Goal: Transaction & Acquisition: Purchase product/service

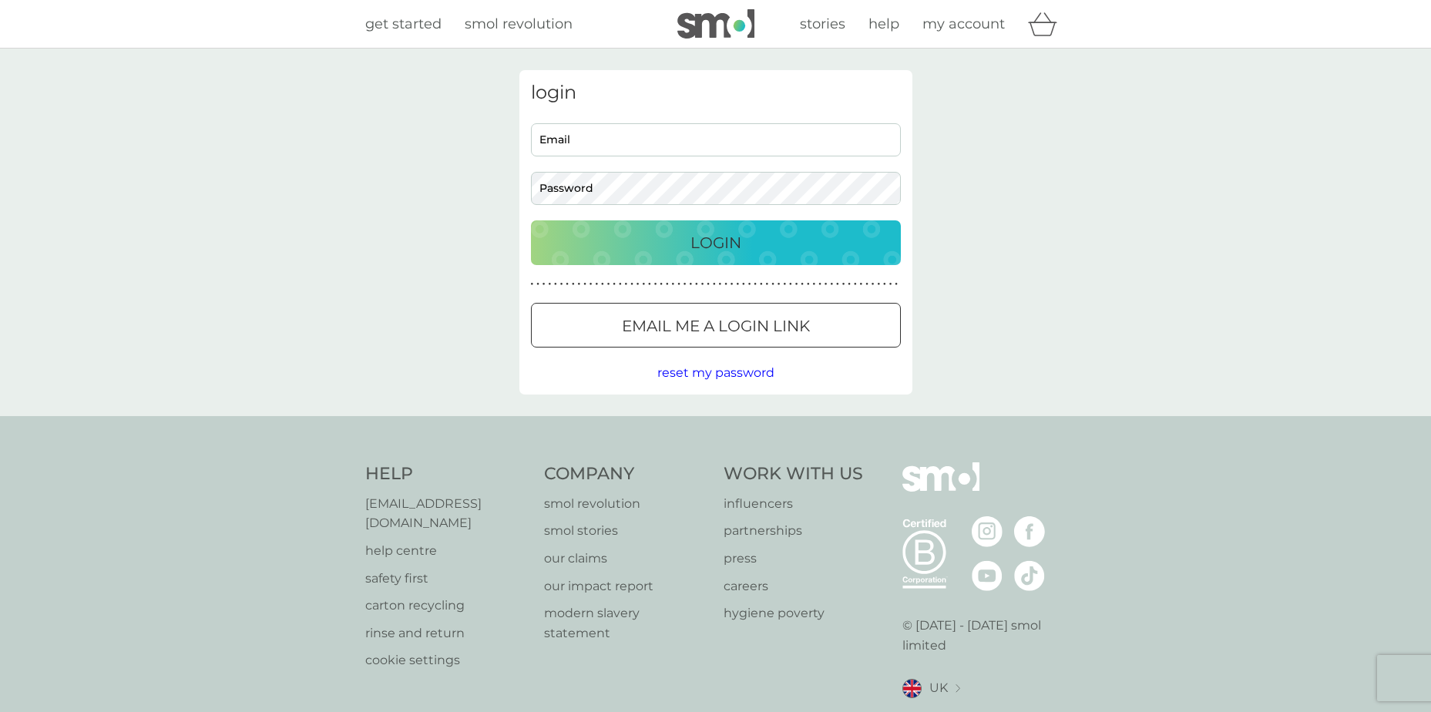
type input "[EMAIL_ADDRESS][DOMAIN_NAME]"
click at [671, 243] on div "Login" at bounding box center [715, 242] width 339 height 25
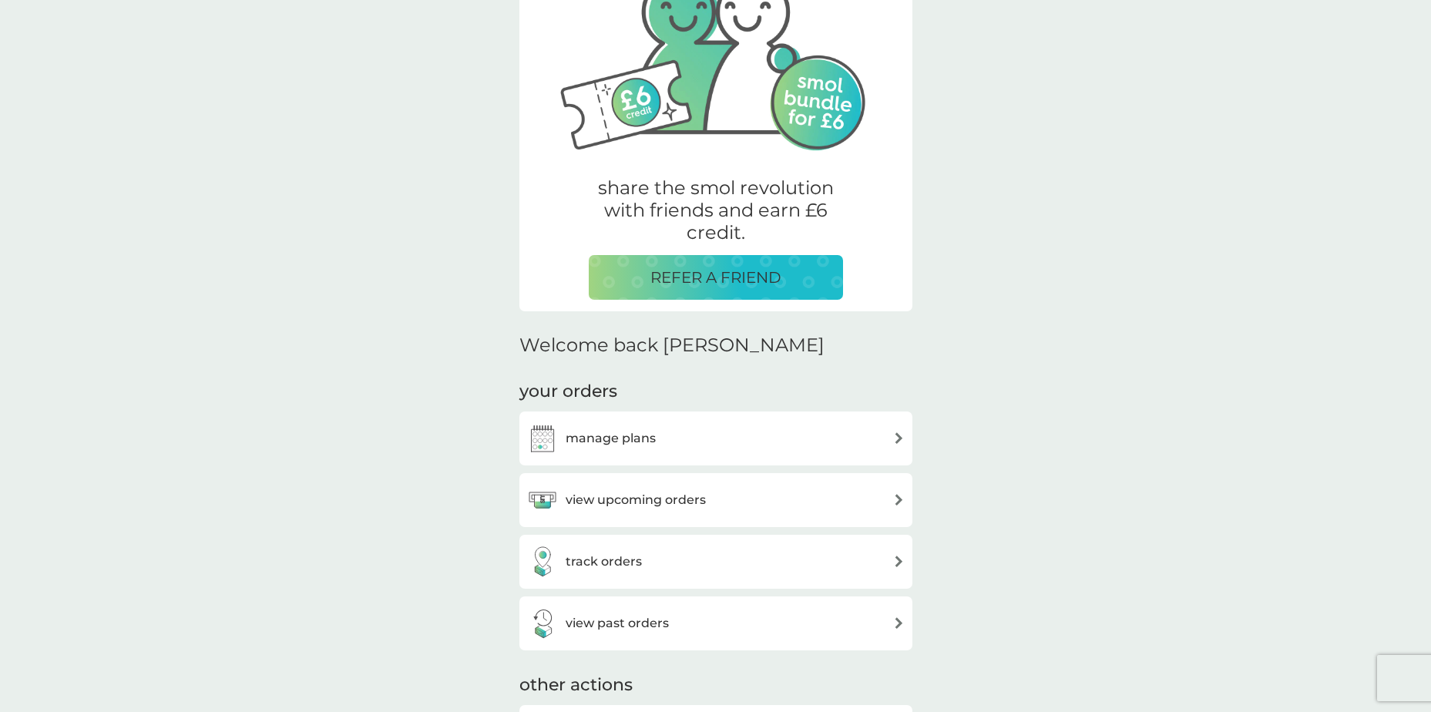
scroll to position [154, 0]
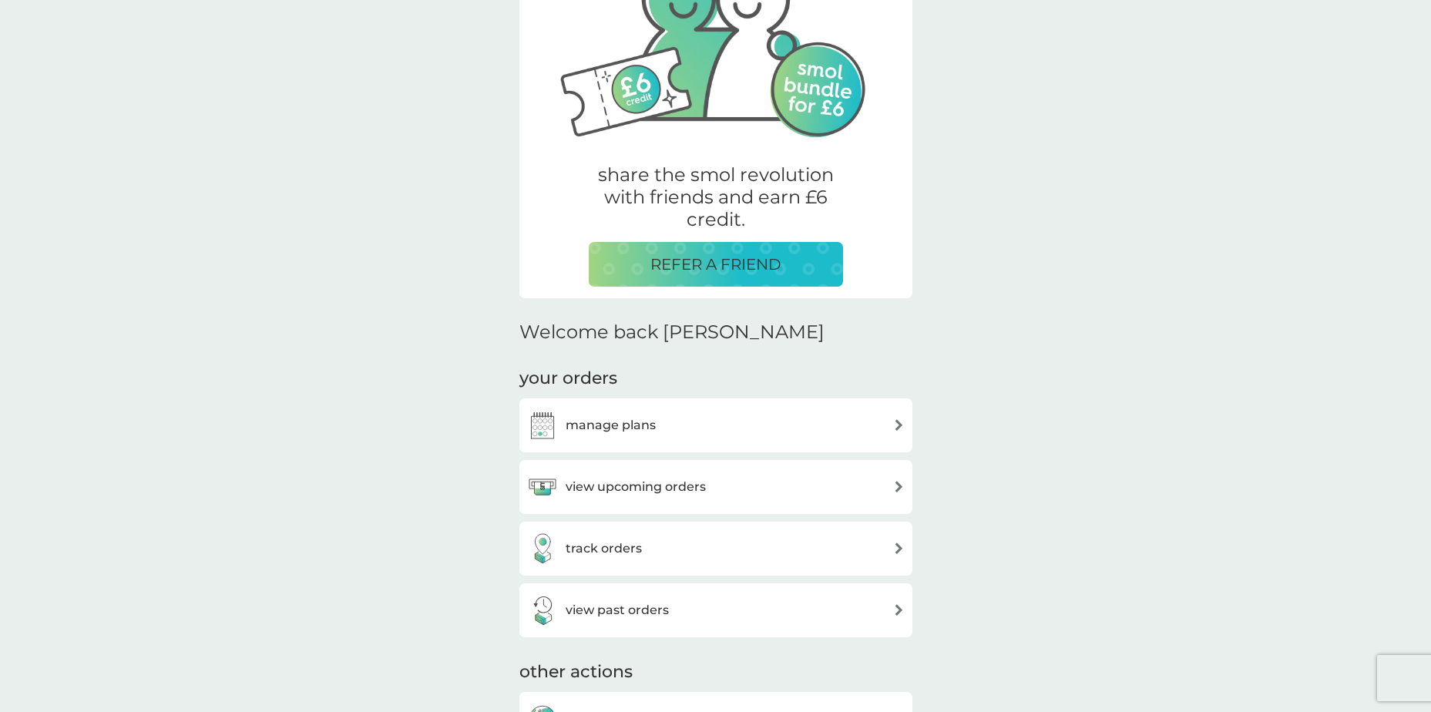
click at [613, 414] on div "manage plans" at bounding box center [591, 425] width 129 height 31
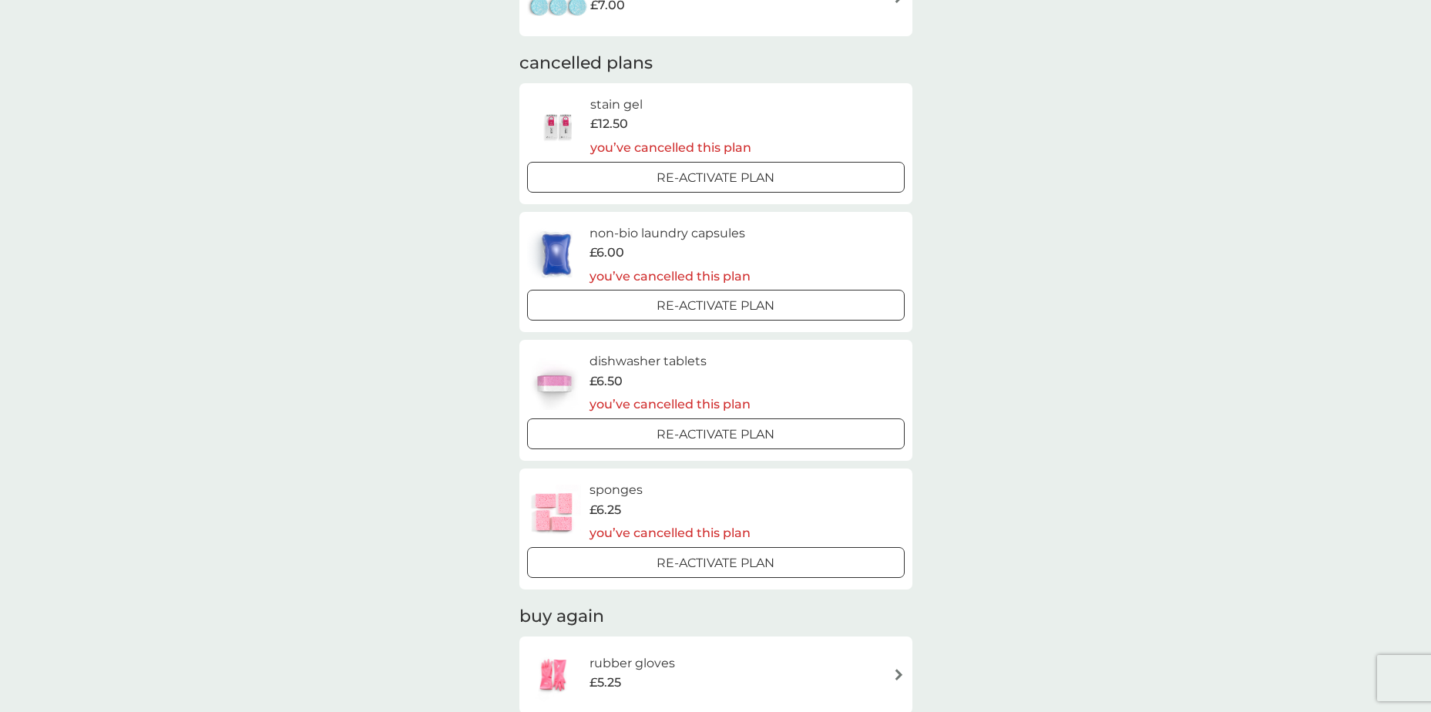
scroll to position [925, 0]
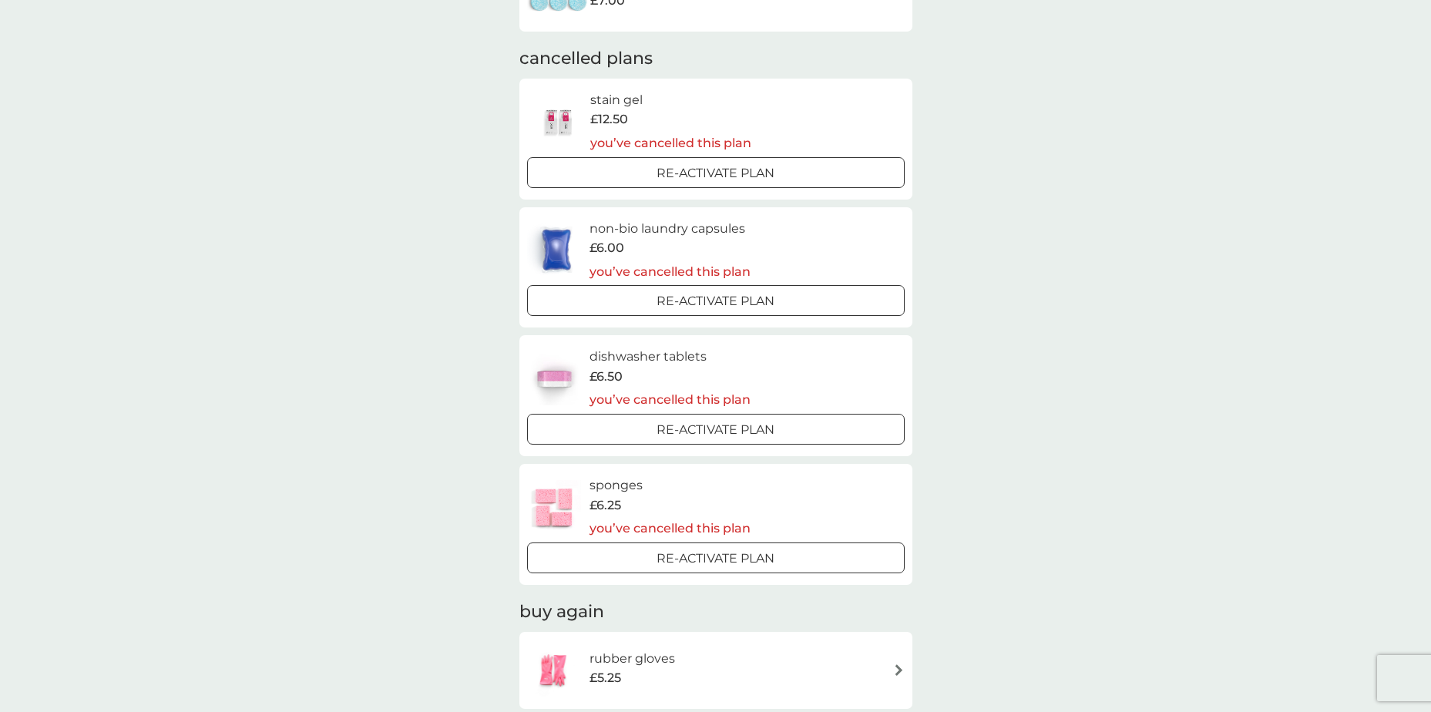
click at [676, 428] on p "Re-activate Plan" at bounding box center [716, 430] width 118 height 20
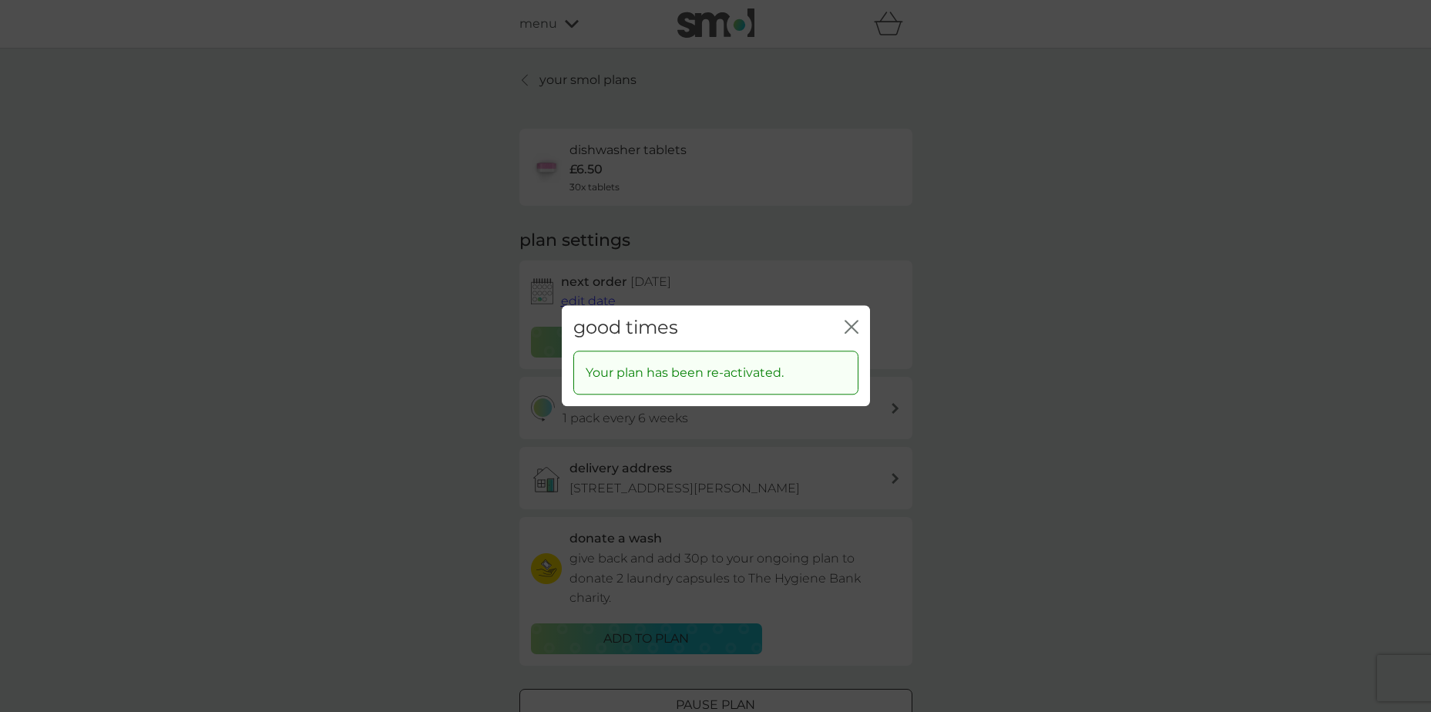
drag, startPoint x: 853, startPoint y: 321, endPoint x: 863, endPoint y: 329, distance: 13.1
click at [853, 321] on icon "close" at bounding box center [852, 327] width 14 height 14
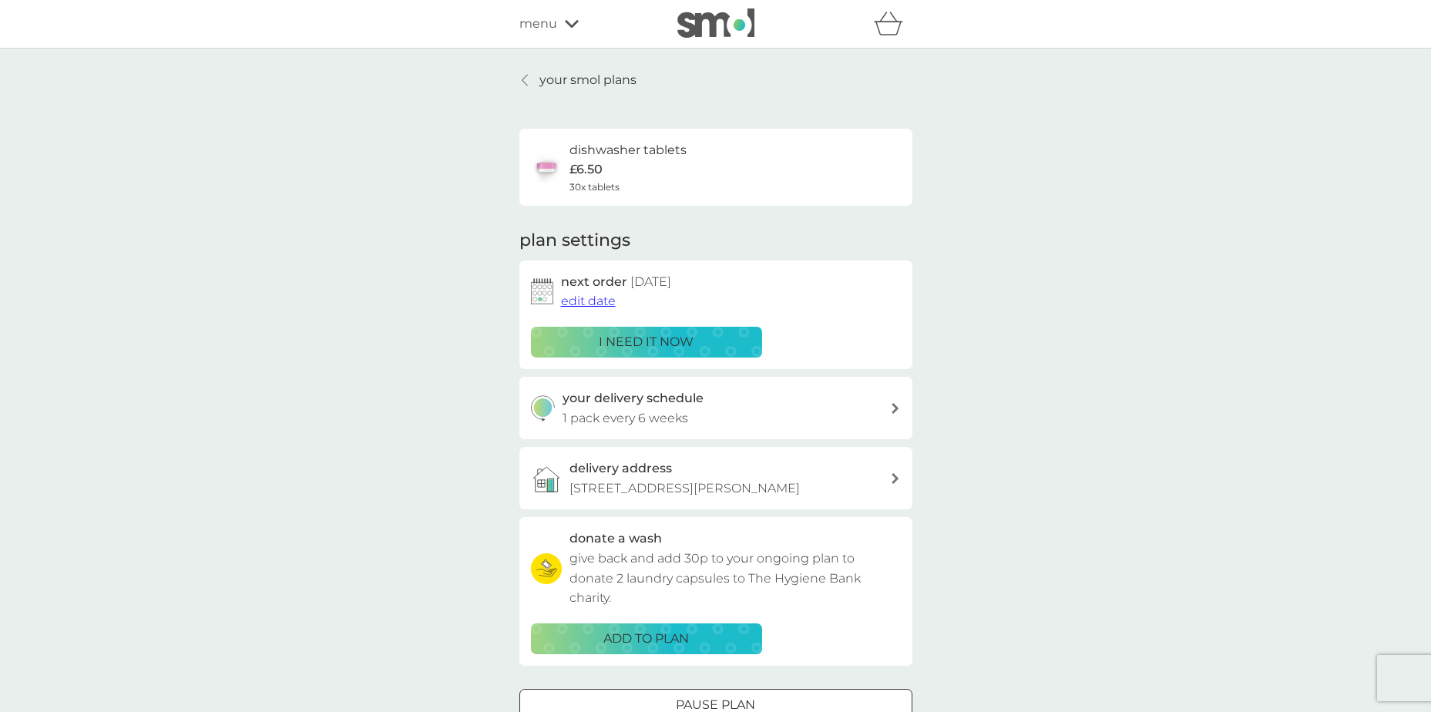
click at [620, 342] on p "i need it now" at bounding box center [646, 342] width 95 height 20
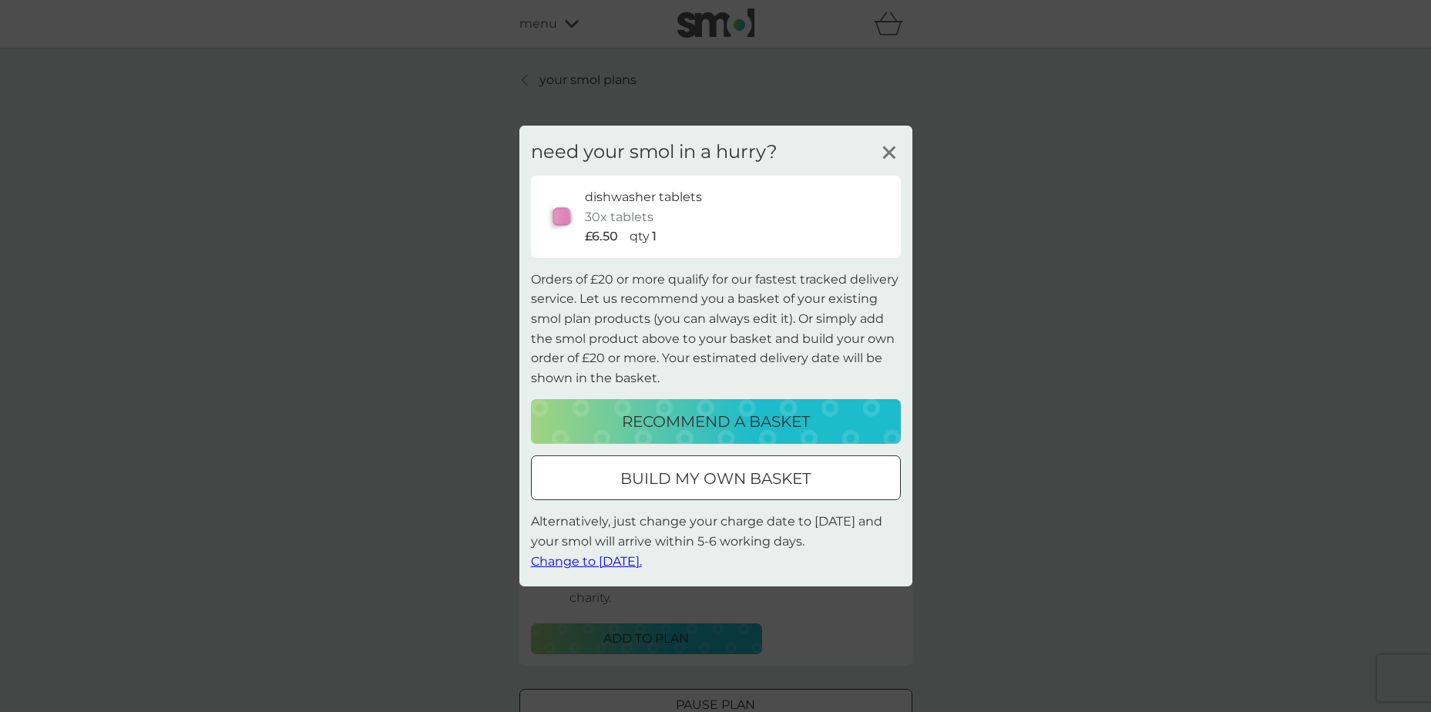
click at [710, 479] on div at bounding box center [715, 479] width 55 height 16
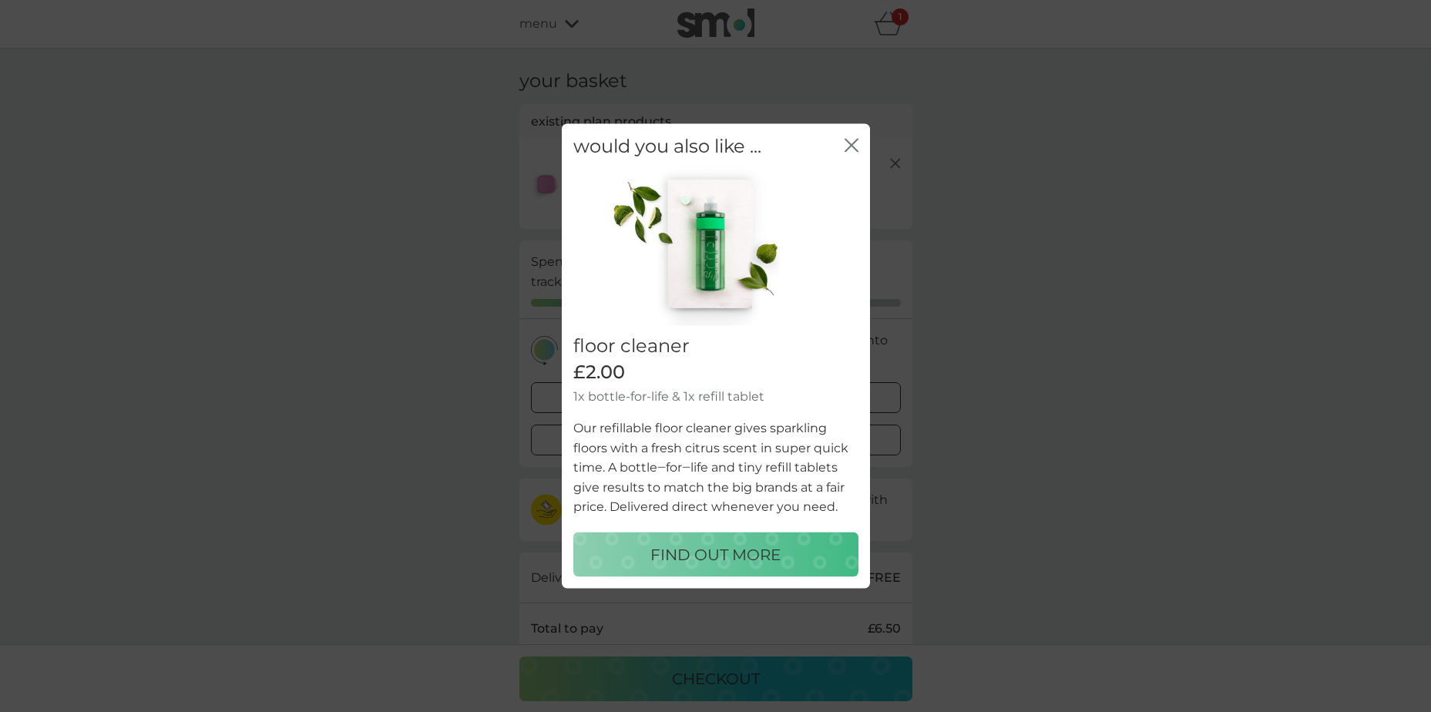
click at [848, 143] on icon "close" at bounding box center [848, 145] width 6 height 12
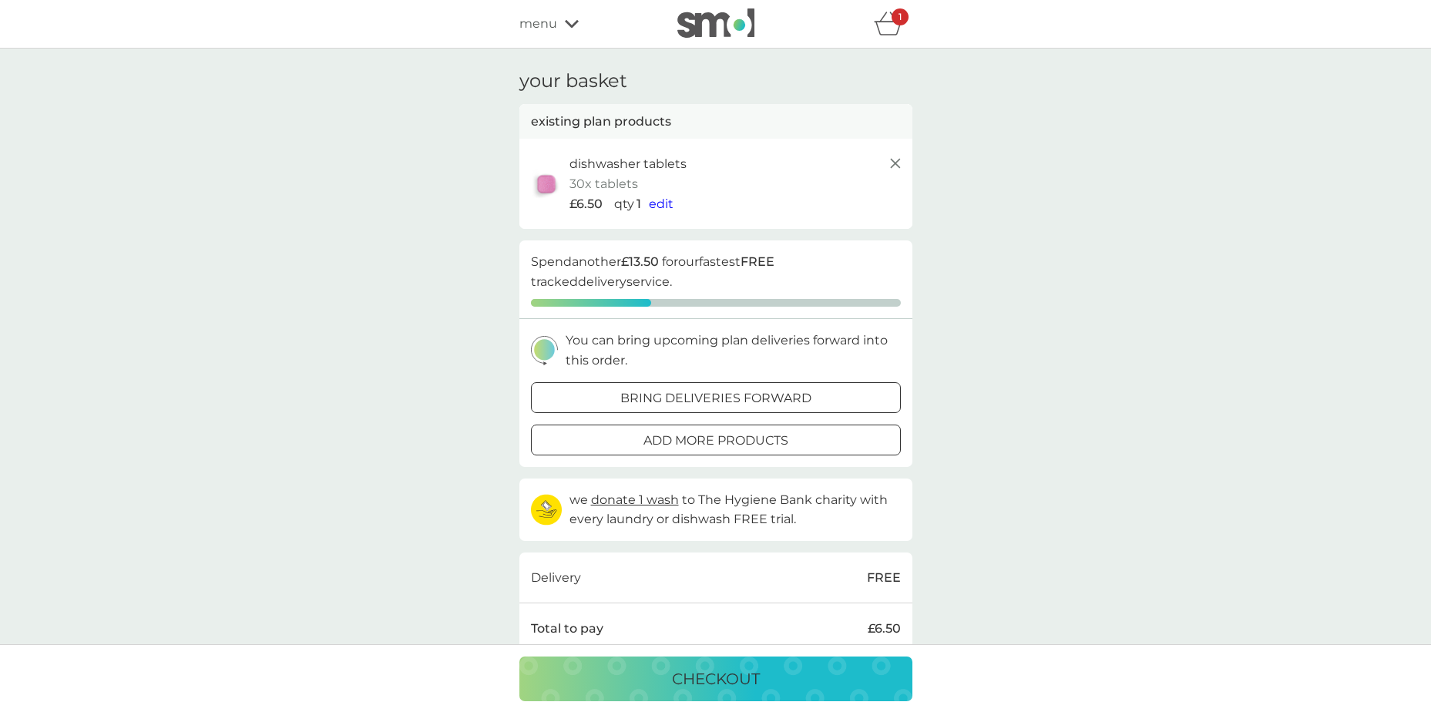
click at [675, 445] on p "add more products" at bounding box center [715, 441] width 145 height 20
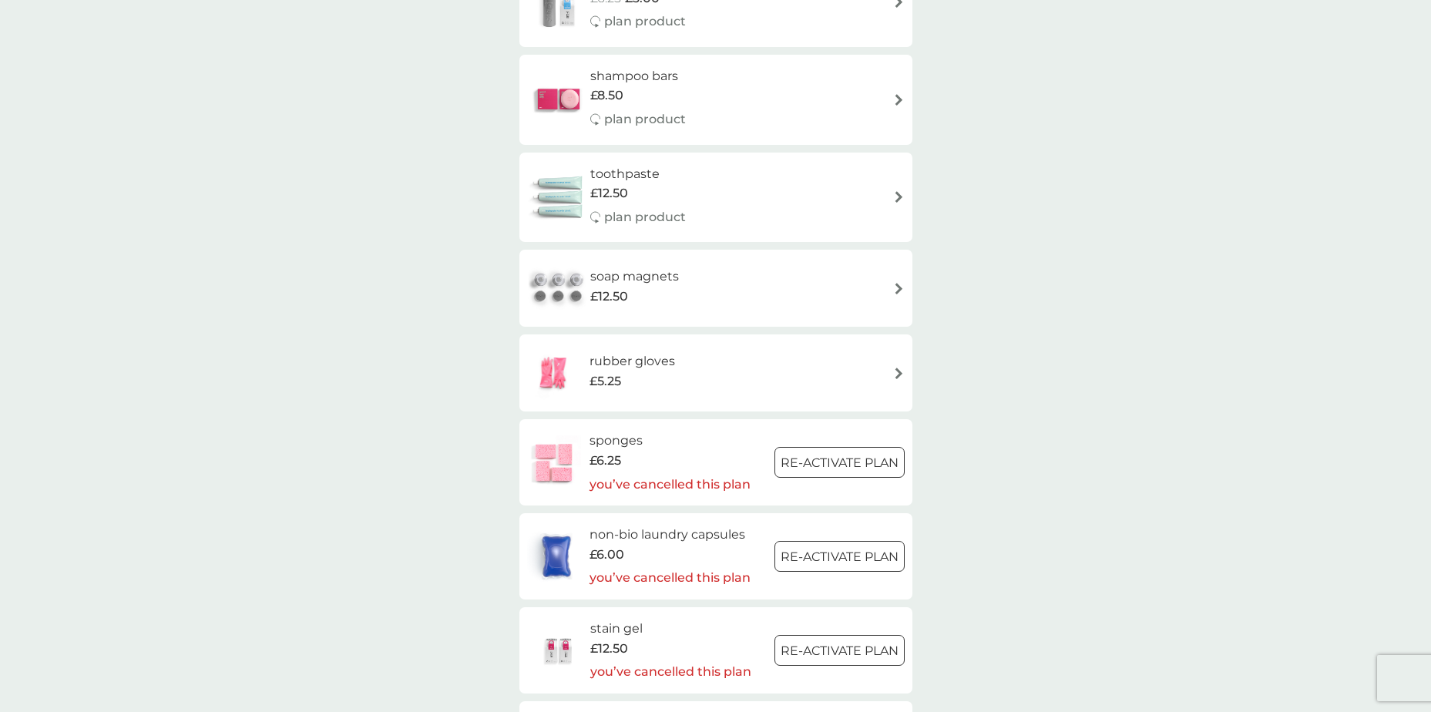
scroll to position [1464, 0]
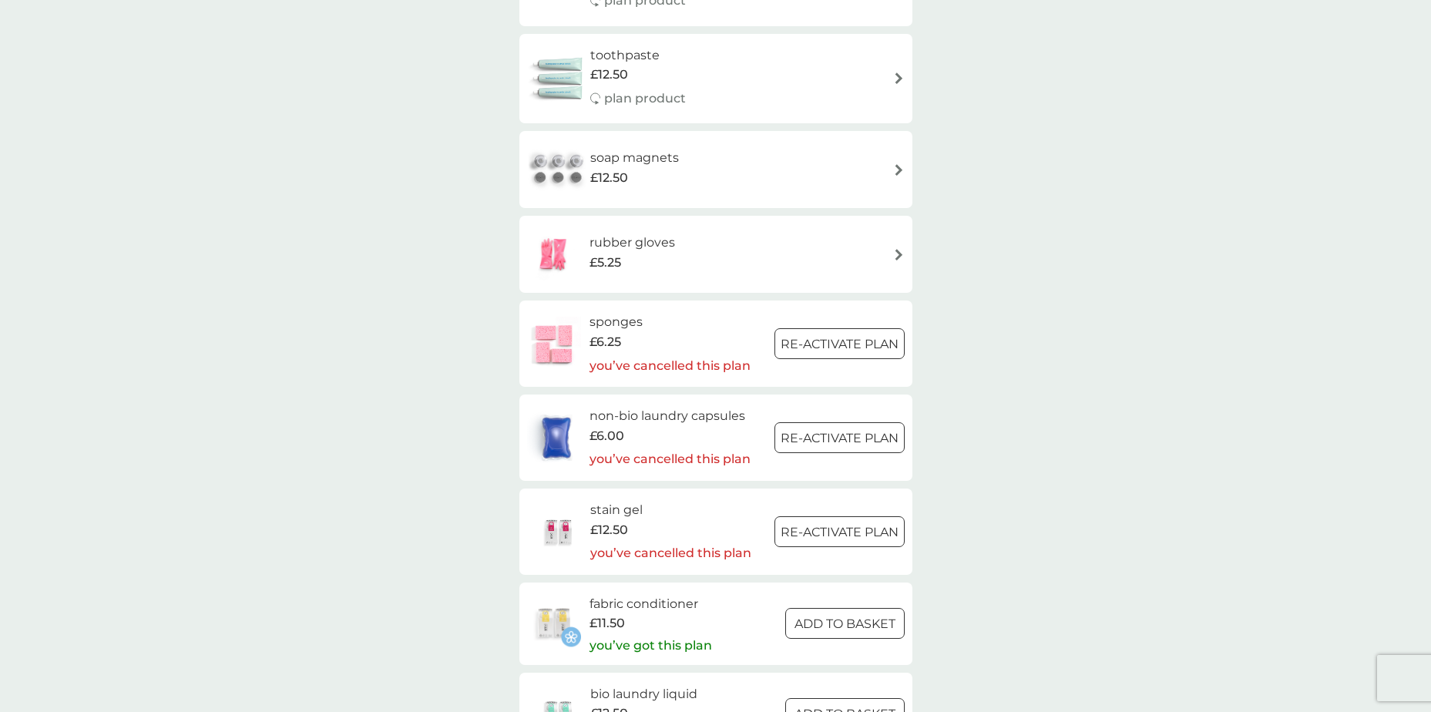
click at [636, 249] on h6 "rubber gloves" at bounding box center [632, 243] width 86 height 20
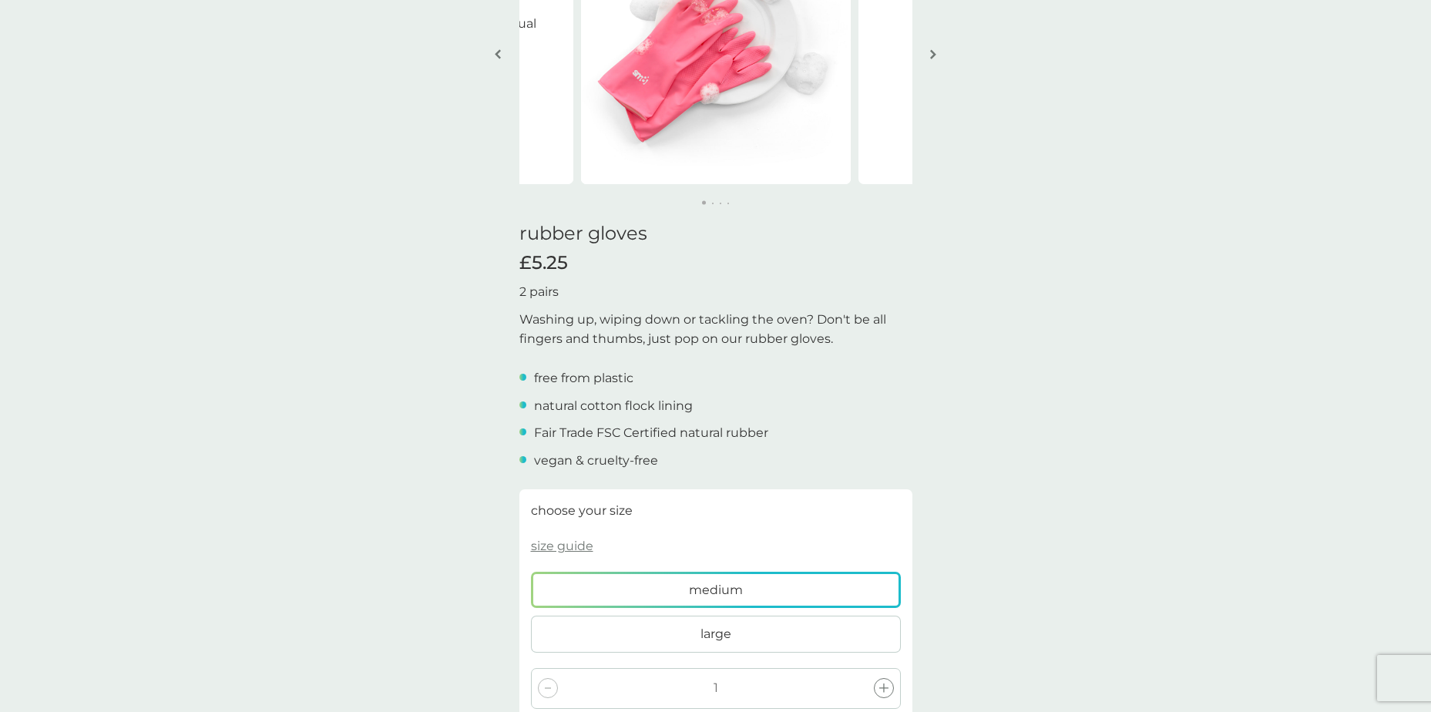
scroll to position [231, 0]
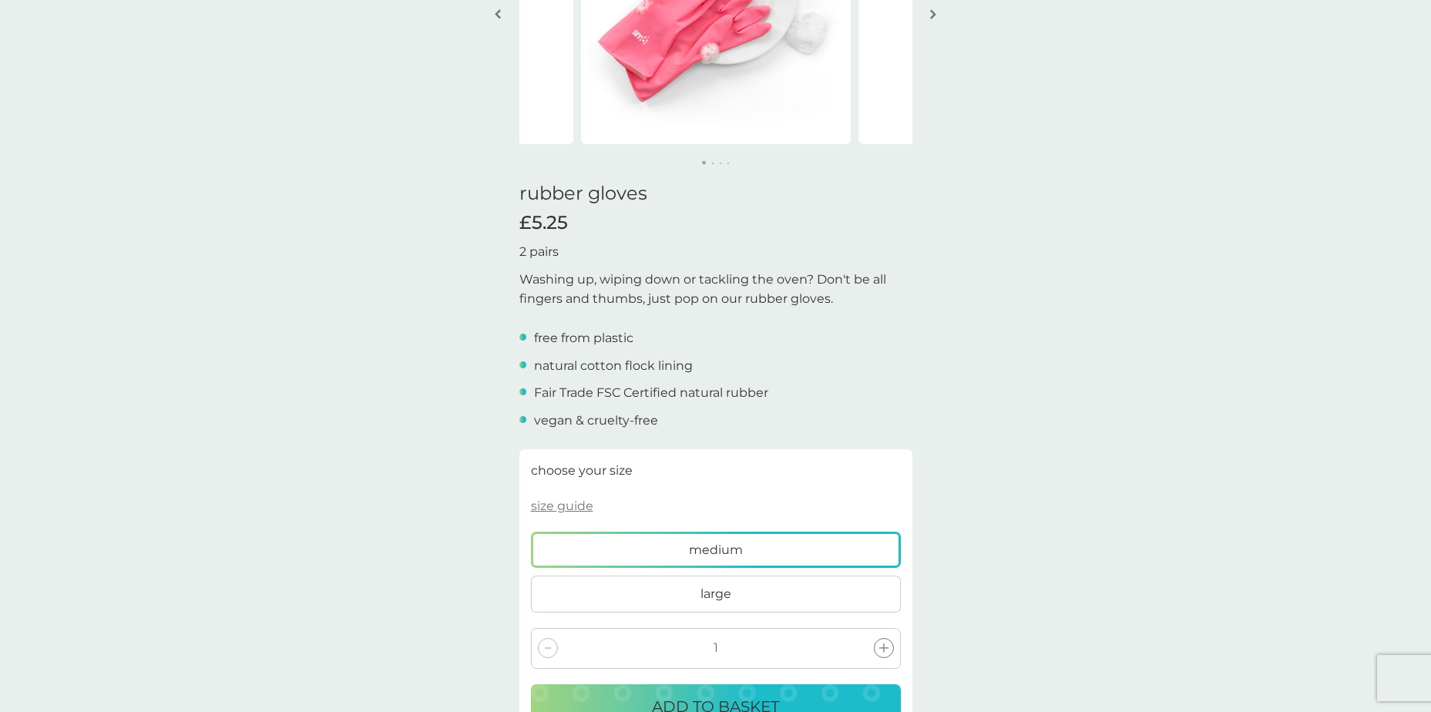
click at [688, 586] on label "large" at bounding box center [716, 594] width 370 height 37
click at [531, 532] on input "large" at bounding box center [531, 532] width 0 height 0
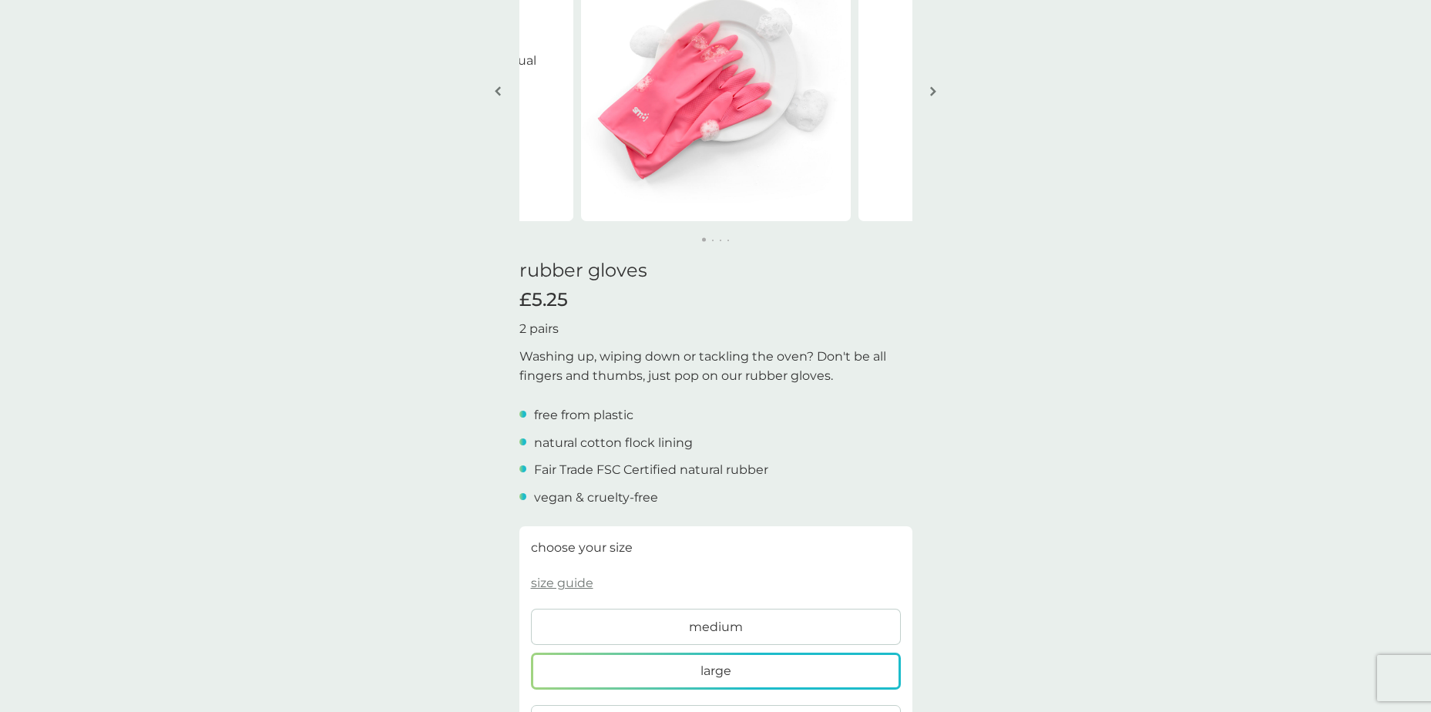
scroll to position [0, 0]
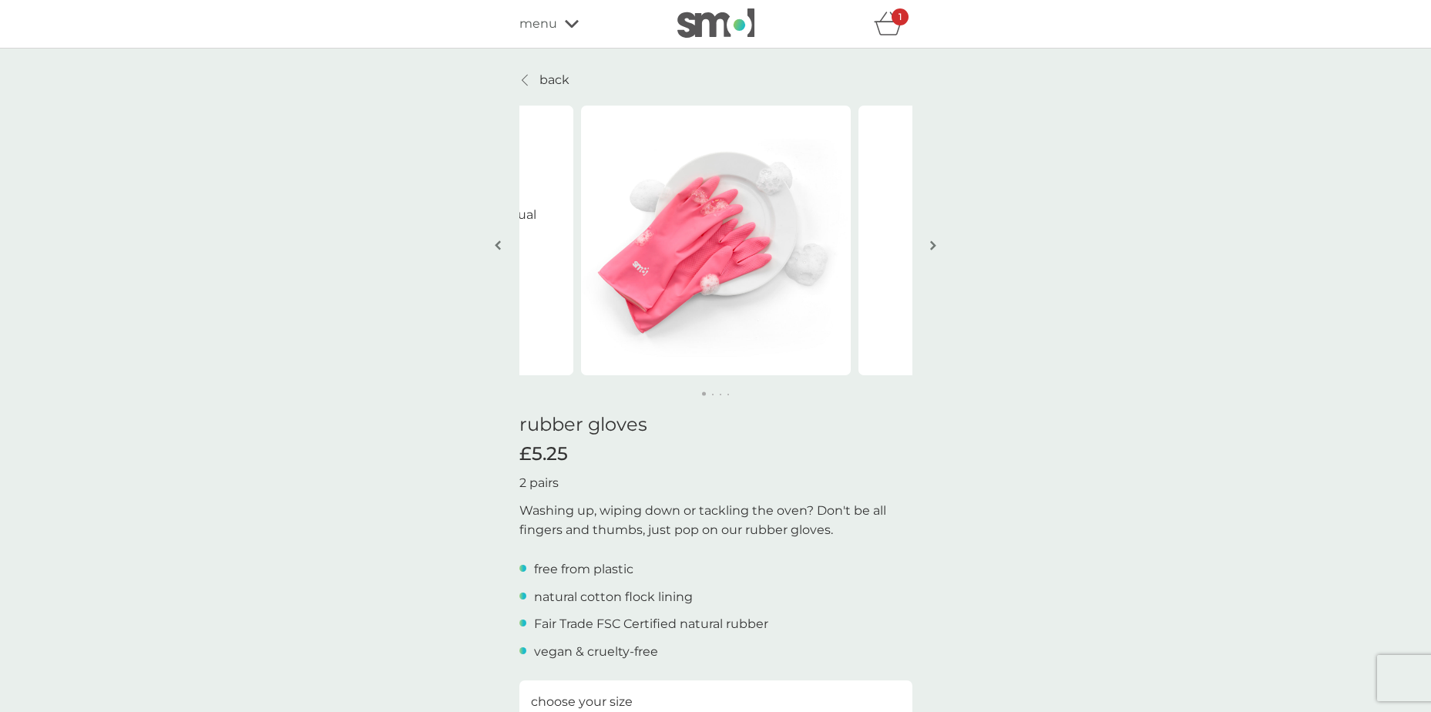
click at [542, 77] on p "back" at bounding box center [554, 80] width 30 height 20
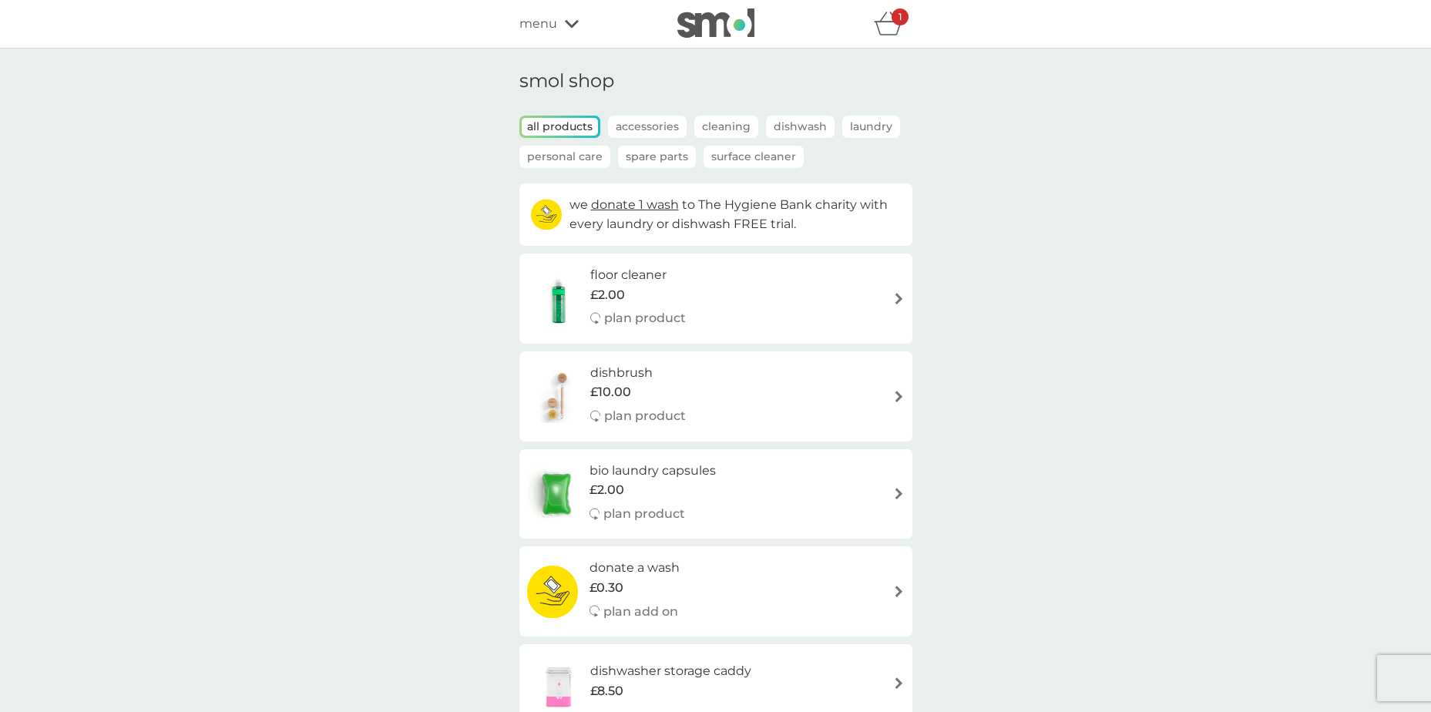
click at [888, 25] on icon "basket" at bounding box center [888, 24] width 29 height 24
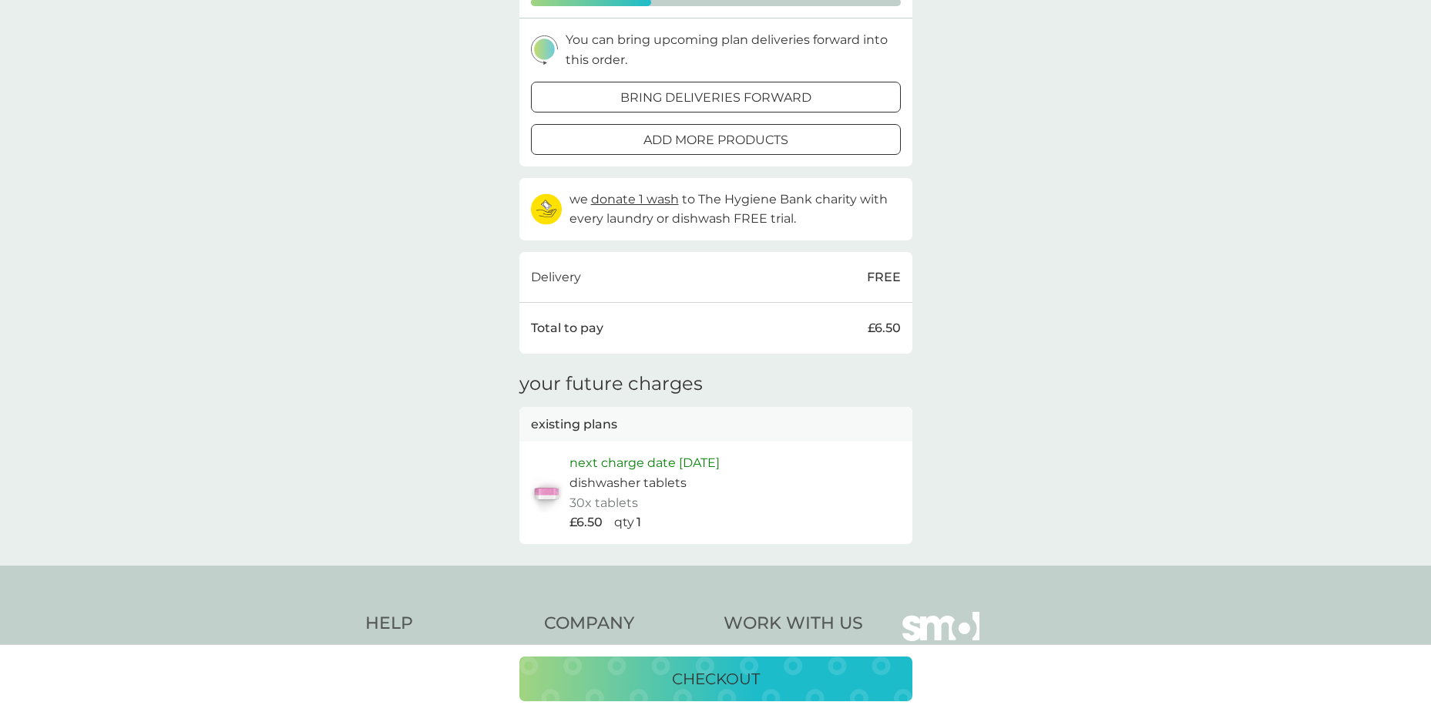
scroll to position [308, 0]
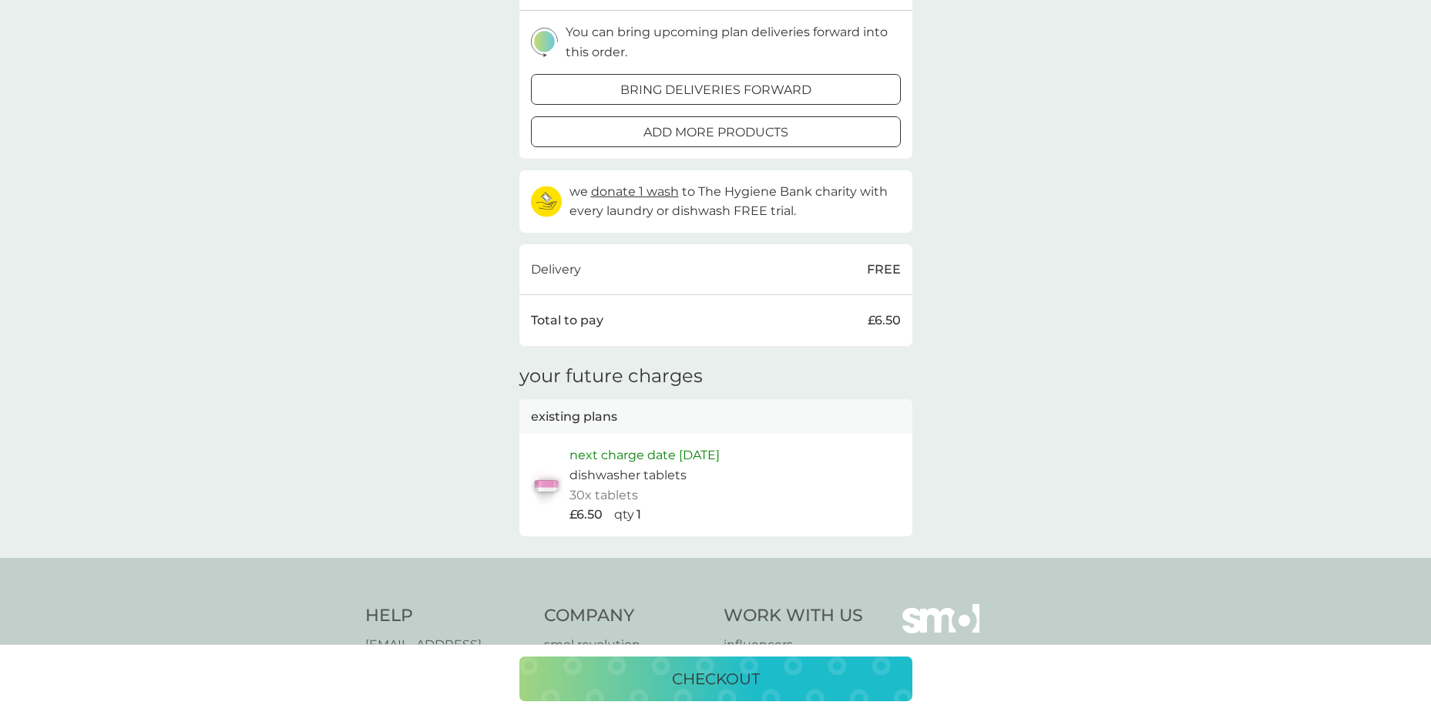
click at [720, 679] on p "checkout" at bounding box center [716, 679] width 88 height 25
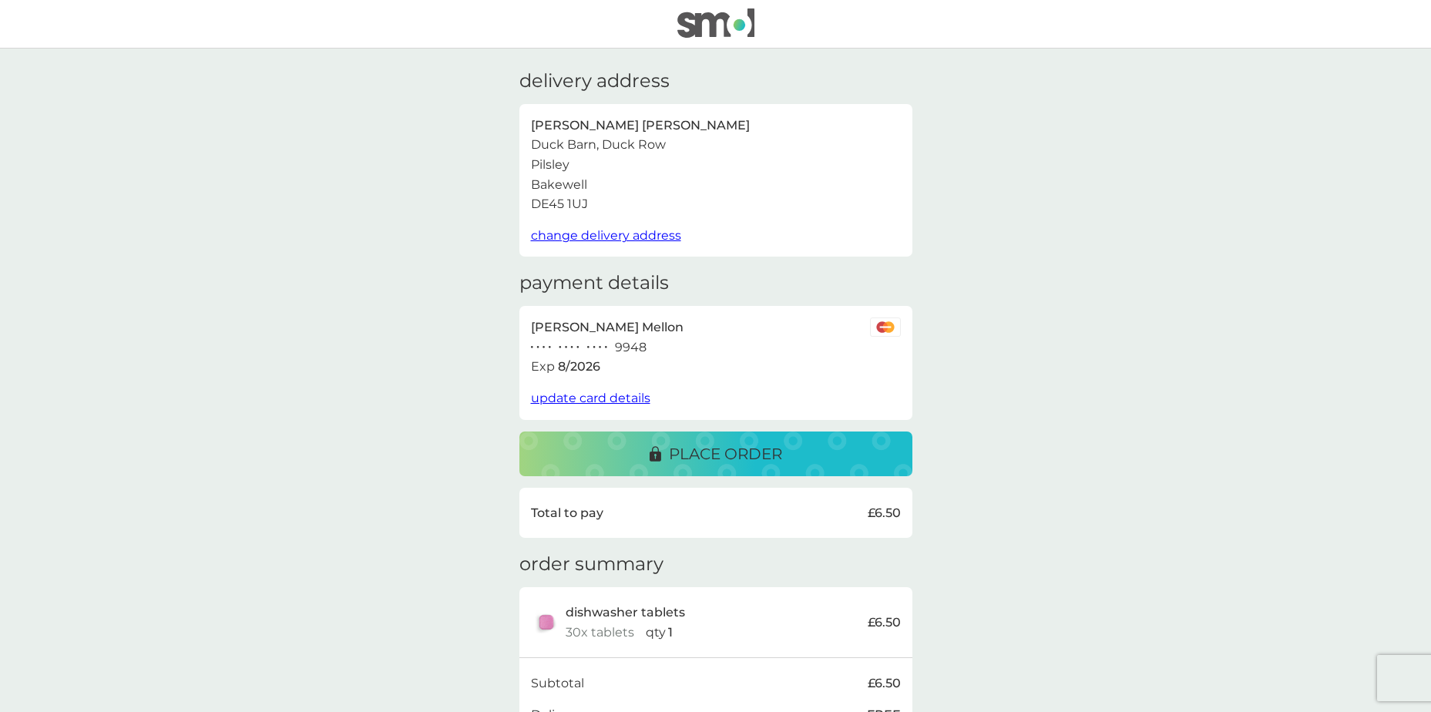
click at [727, 452] on p "place order" at bounding box center [725, 454] width 113 height 25
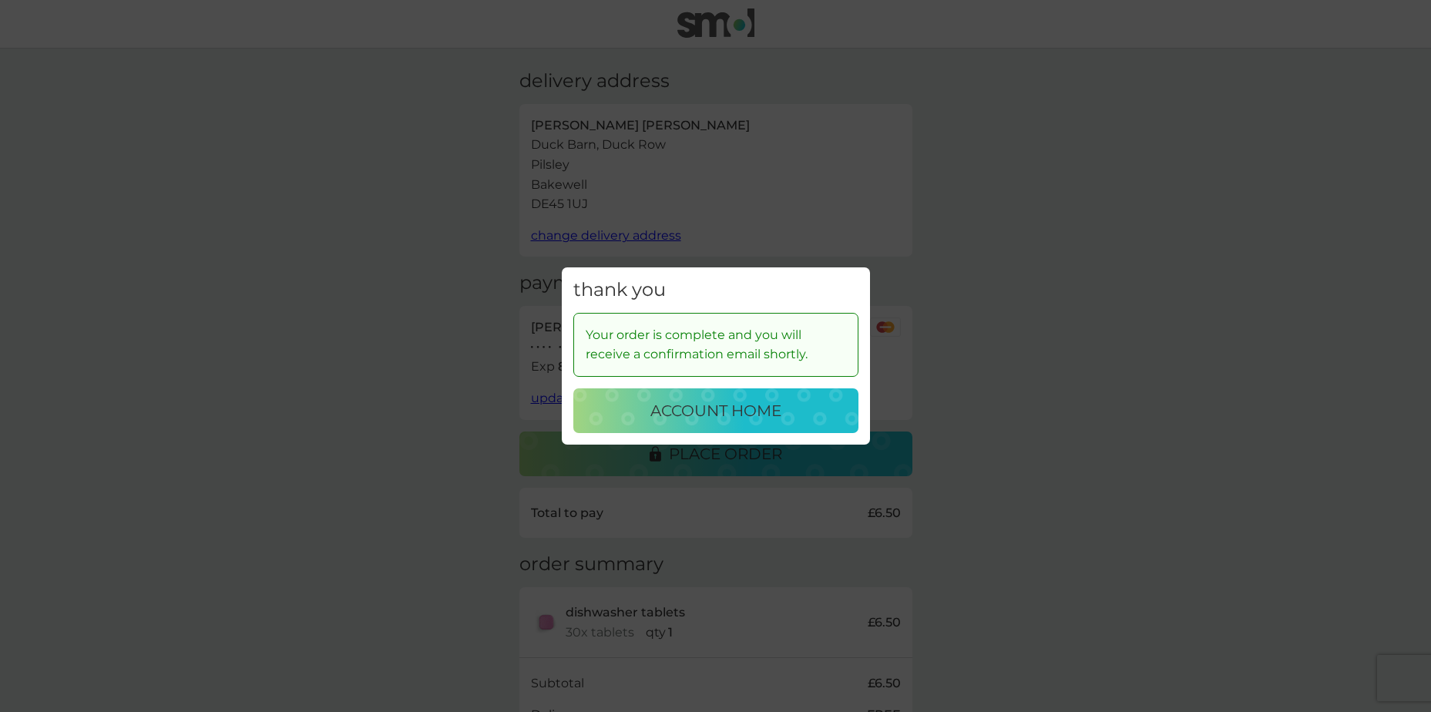
click at [702, 424] on button "account home" at bounding box center [715, 410] width 285 height 45
